Goal: Browse casually

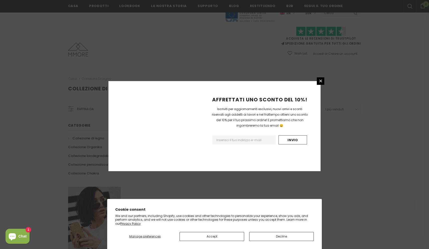
scroll to position [264, 0]
